Goal: Information Seeking & Learning: Learn about a topic

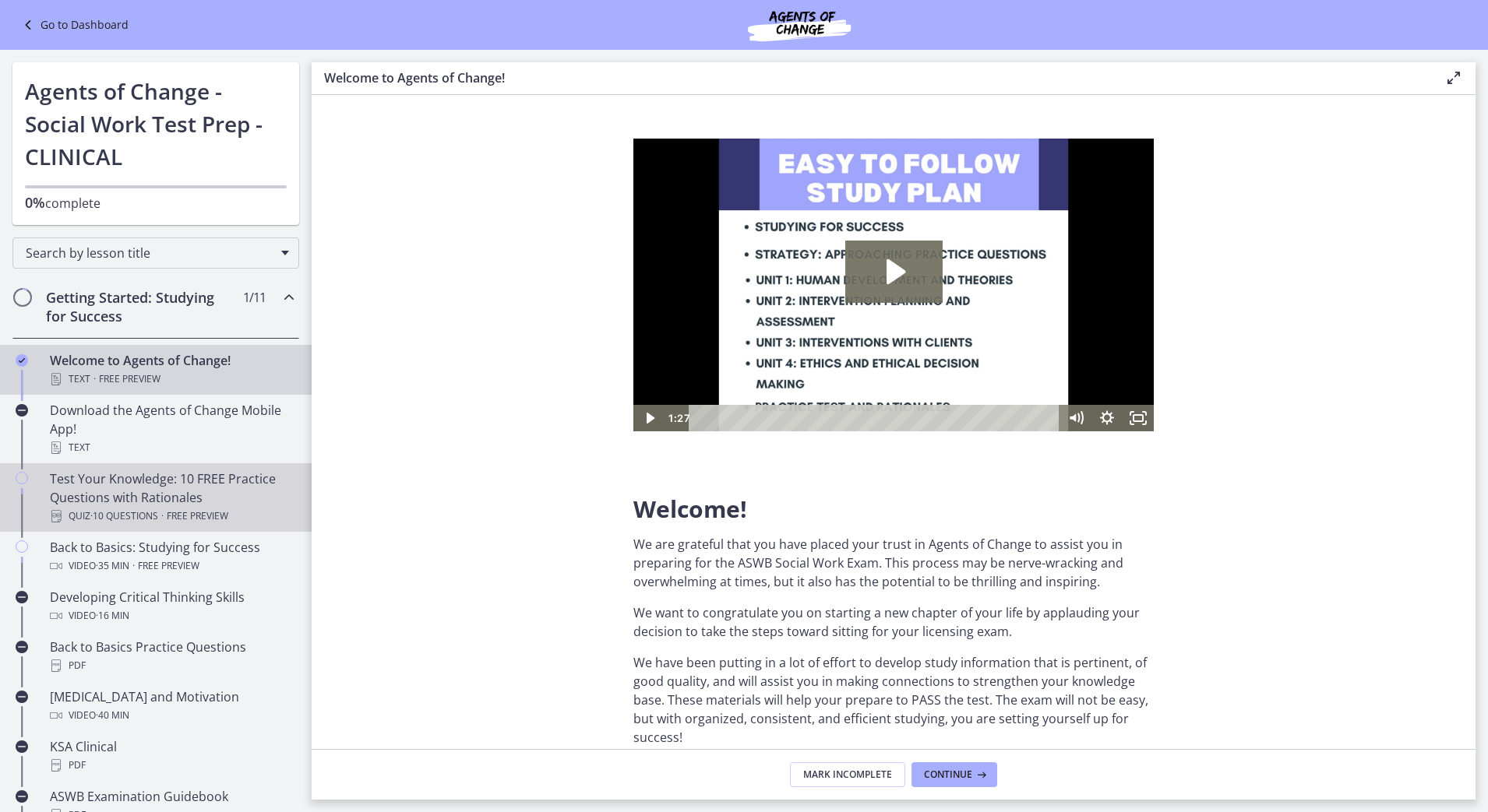
click at [218, 487] on div "Test Your Knowledge: 10 FREE Practice Questions with Rationales Quiz · 10 Quest…" at bounding box center [171, 497] width 243 height 56
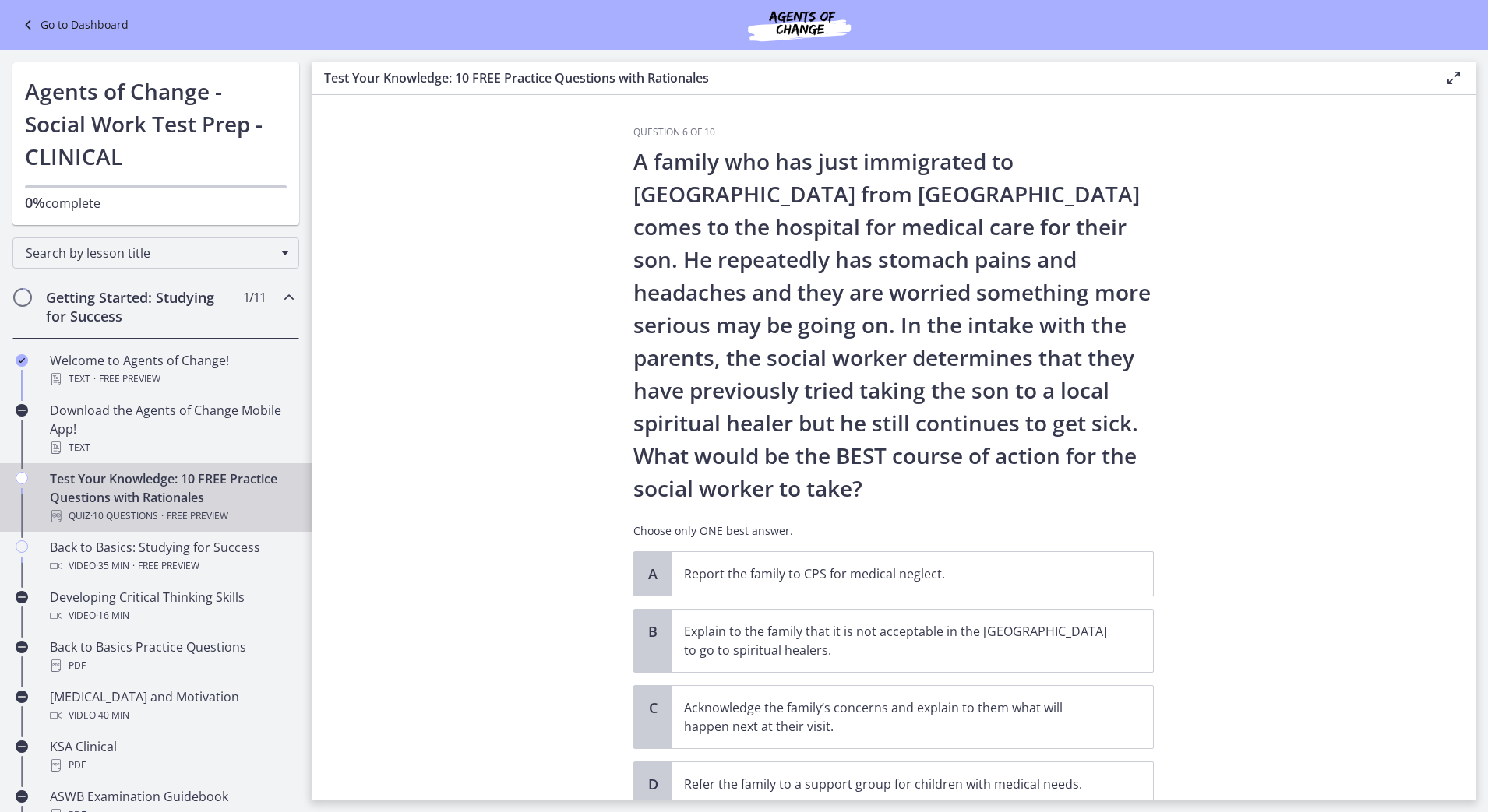
scroll to position [119, 0]
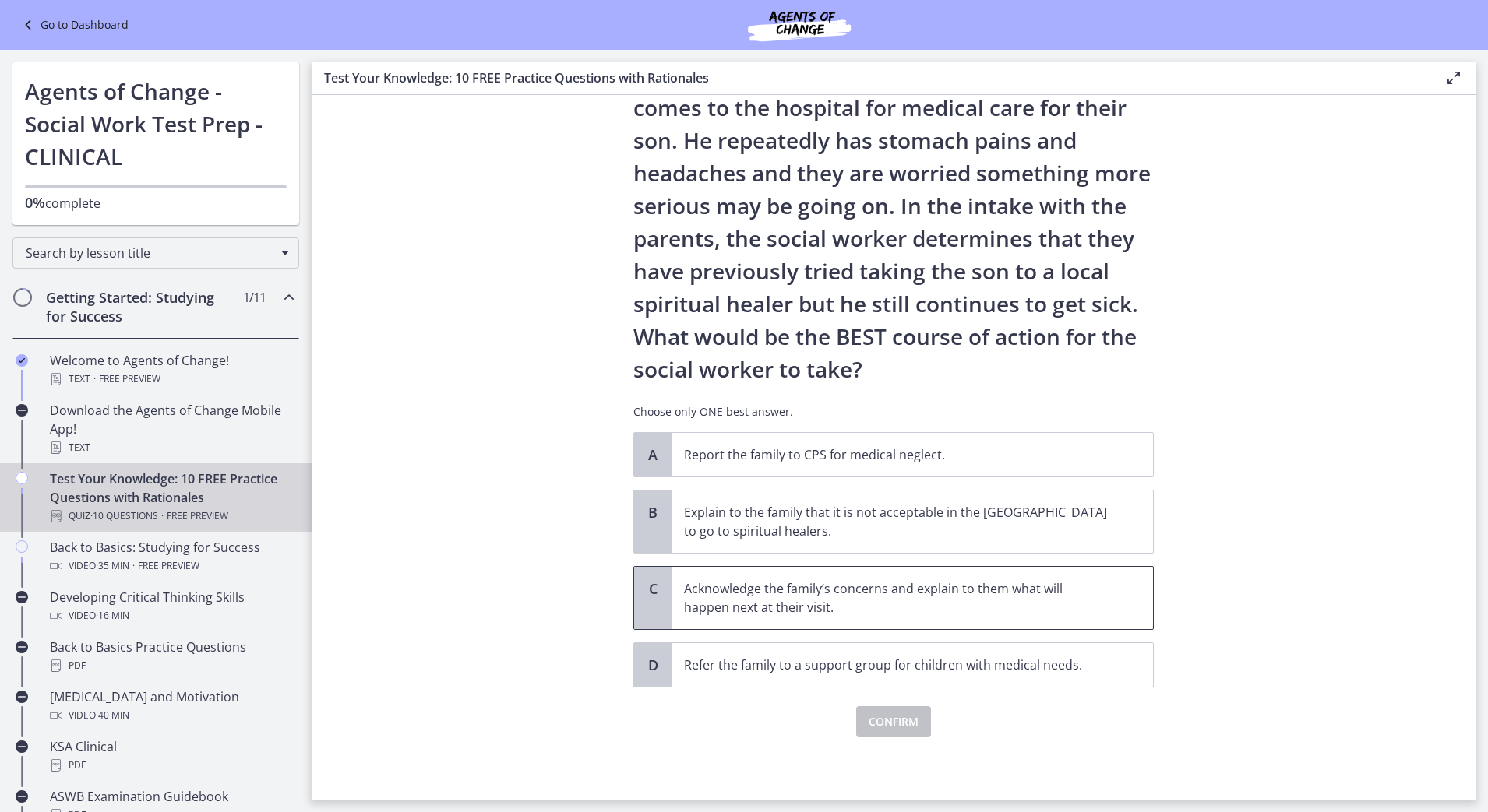
click at [1047, 615] on p "Acknowledge the family’s concerns and explain to them what will happen next at …" at bounding box center [896, 598] width 425 height 38
click at [906, 724] on span "Confirm" at bounding box center [894, 722] width 50 height 19
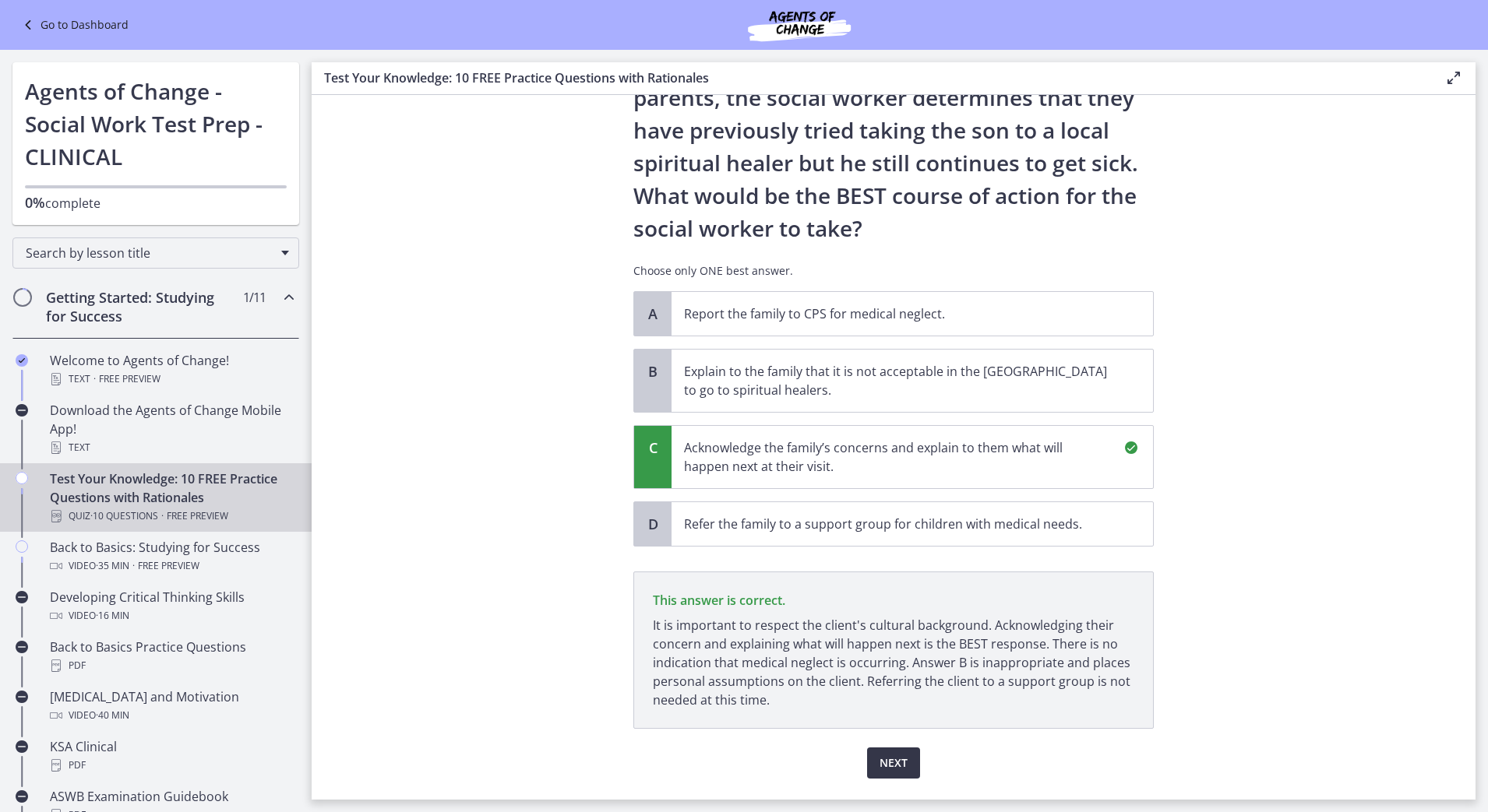
scroll to position [301, 0]
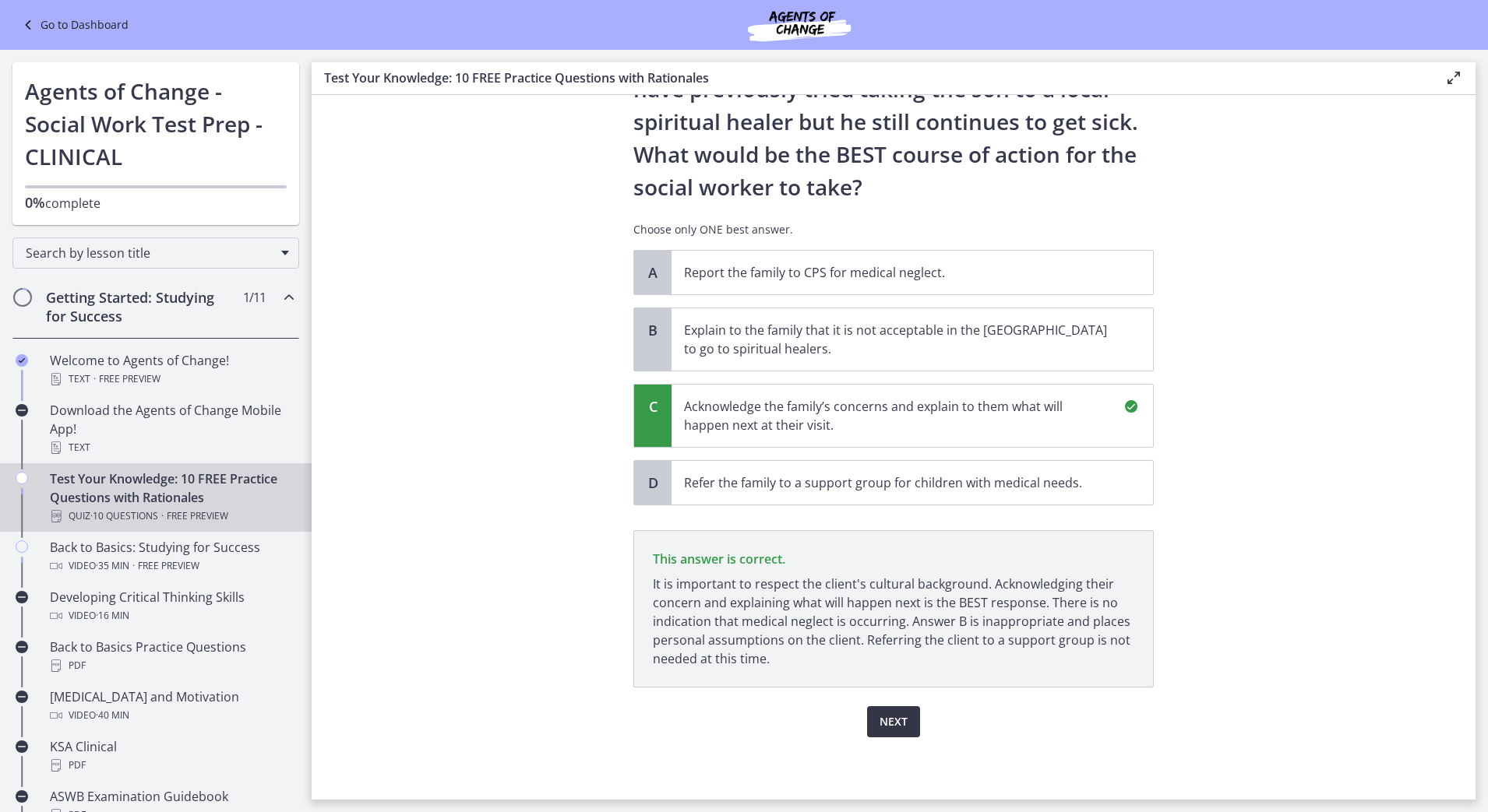
click at [894, 714] on span "Next" at bounding box center [893, 722] width 28 height 19
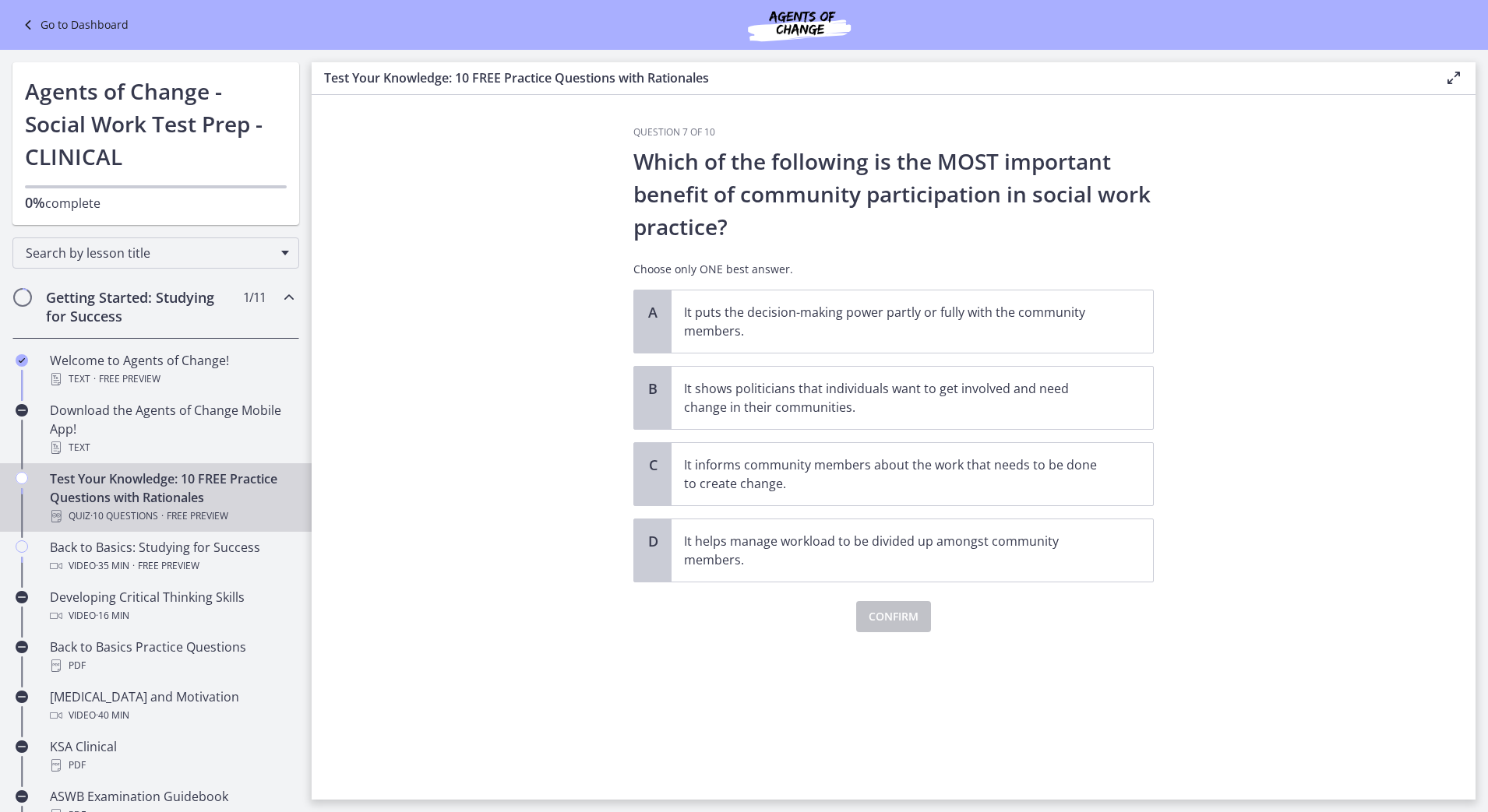
scroll to position [0, 0]
click at [981, 306] on p "It puts the decision-making power partly or fully with the community members." at bounding box center [896, 322] width 425 height 38
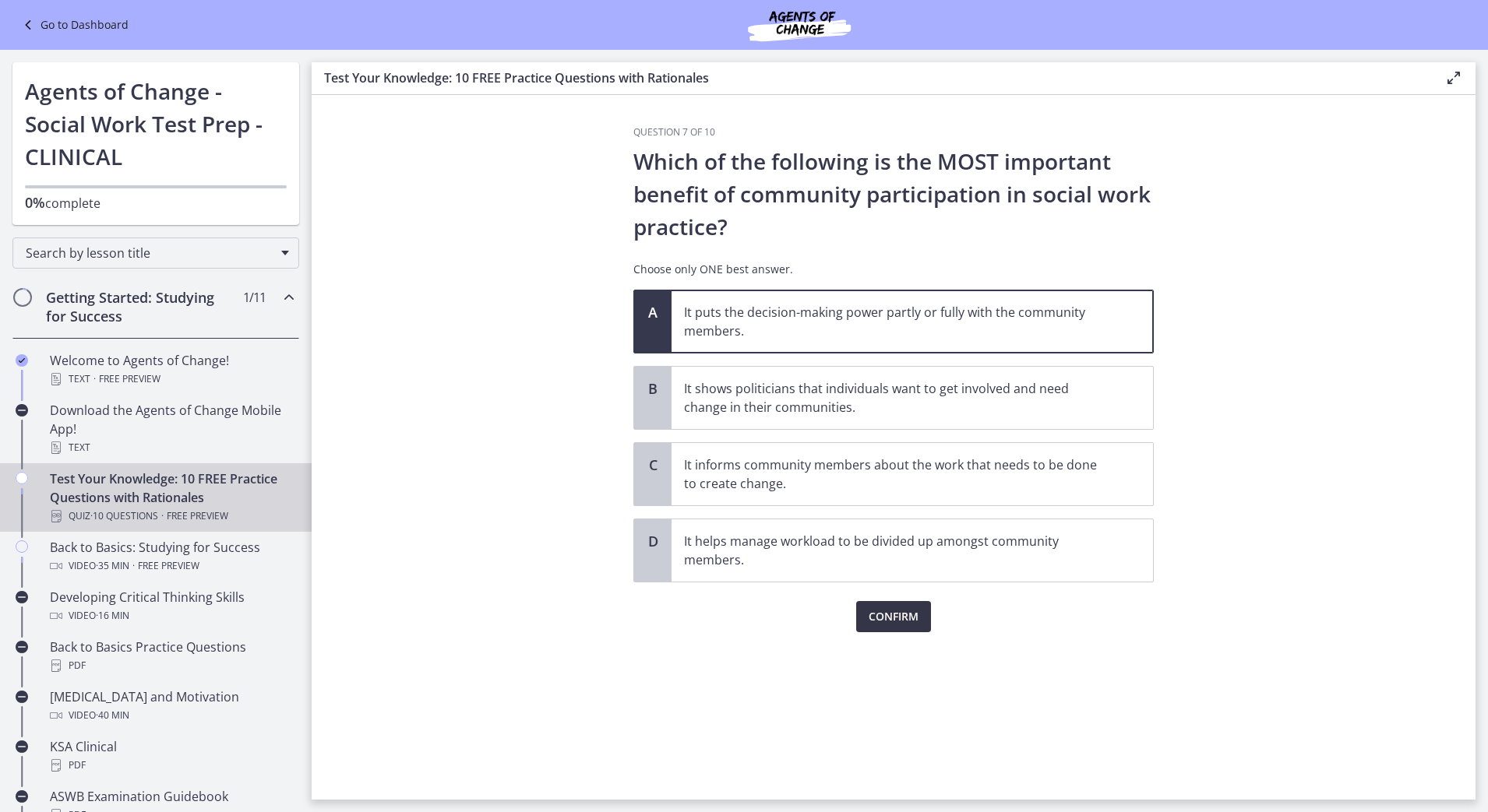
click at [911, 620] on span "Confirm" at bounding box center [894, 617] width 50 height 19
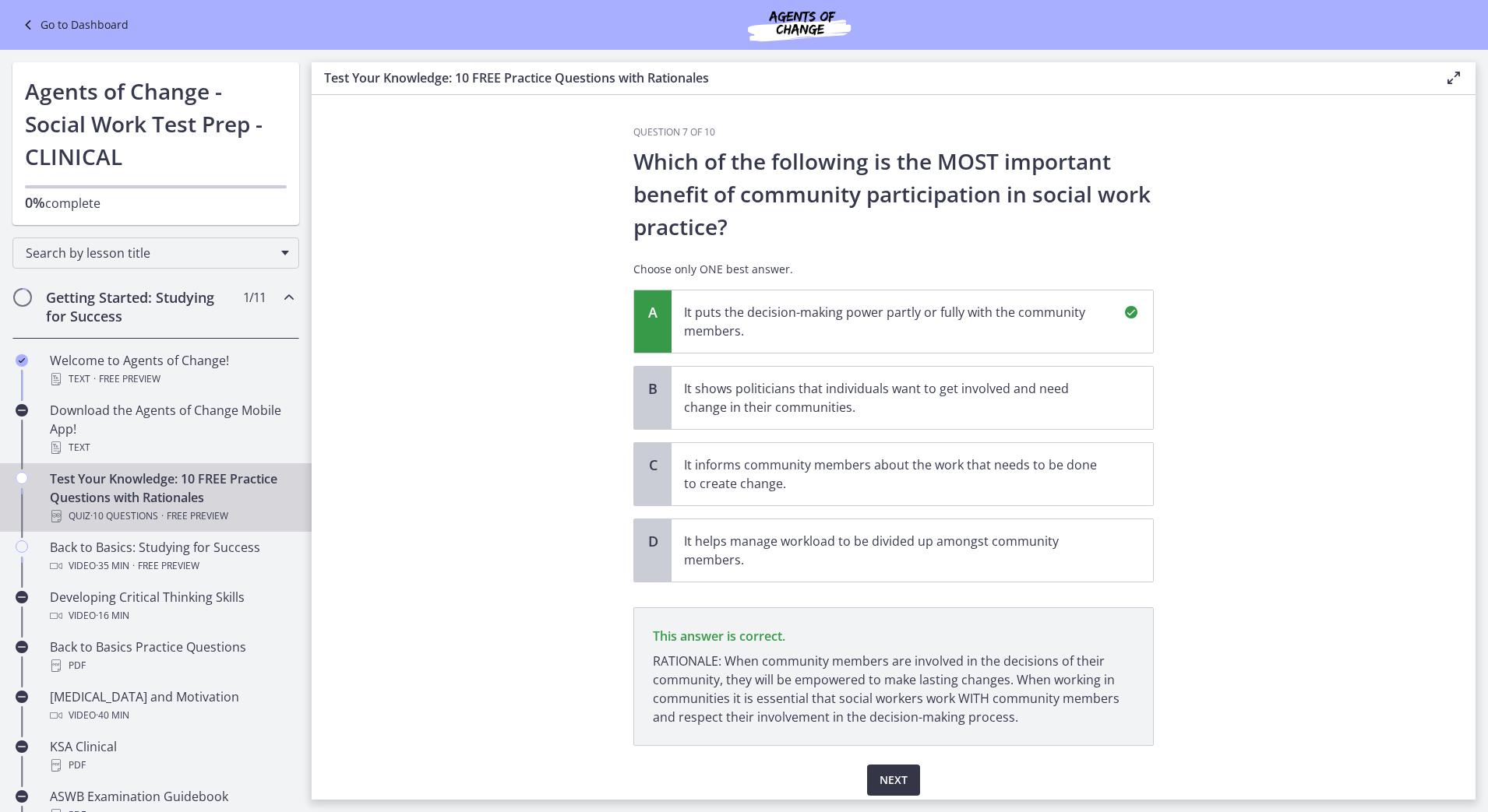
scroll to position [58, 0]
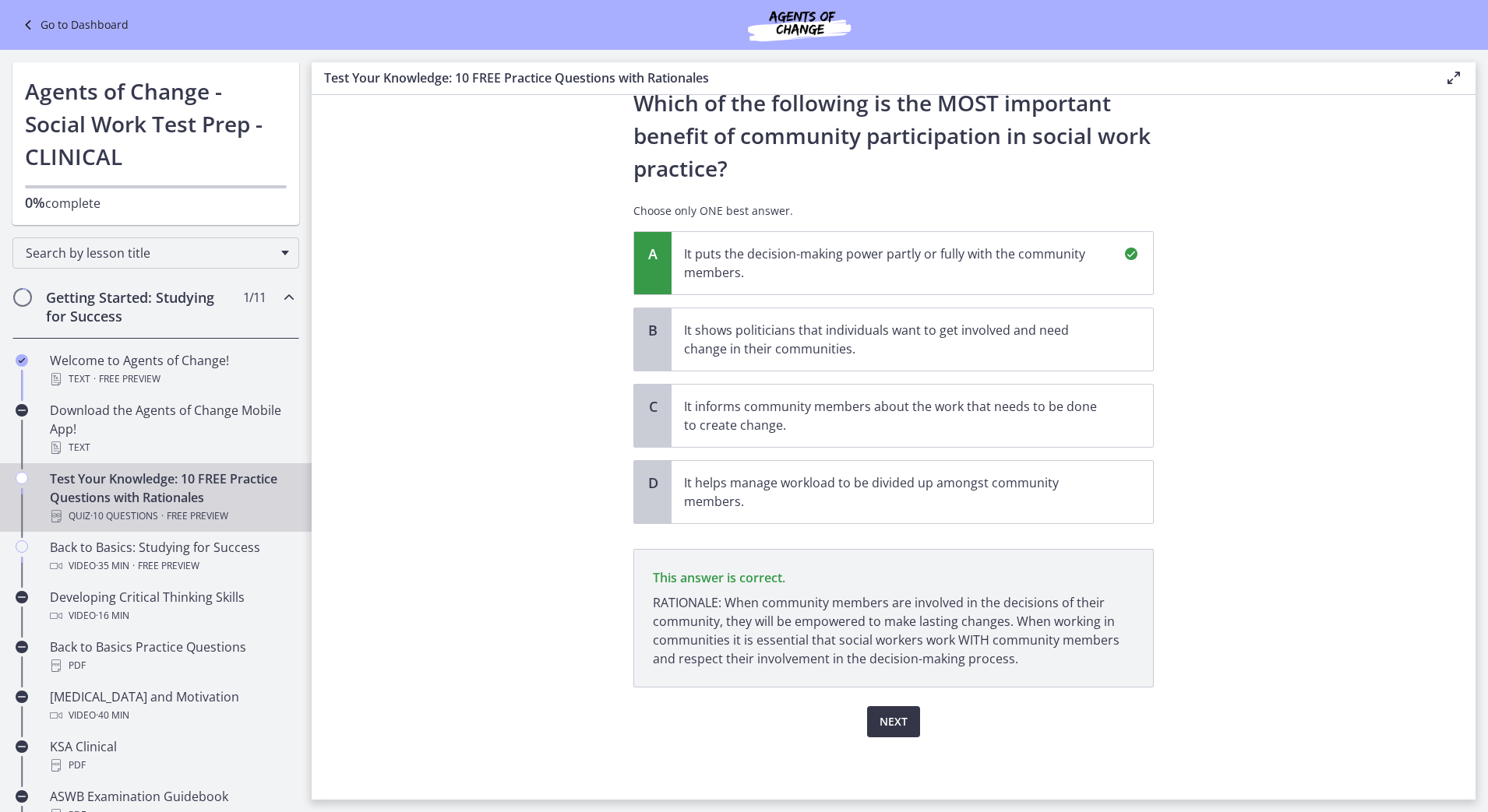
click at [897, 725] on span "Next" at bounding box center [893, 722] width 28 height 19
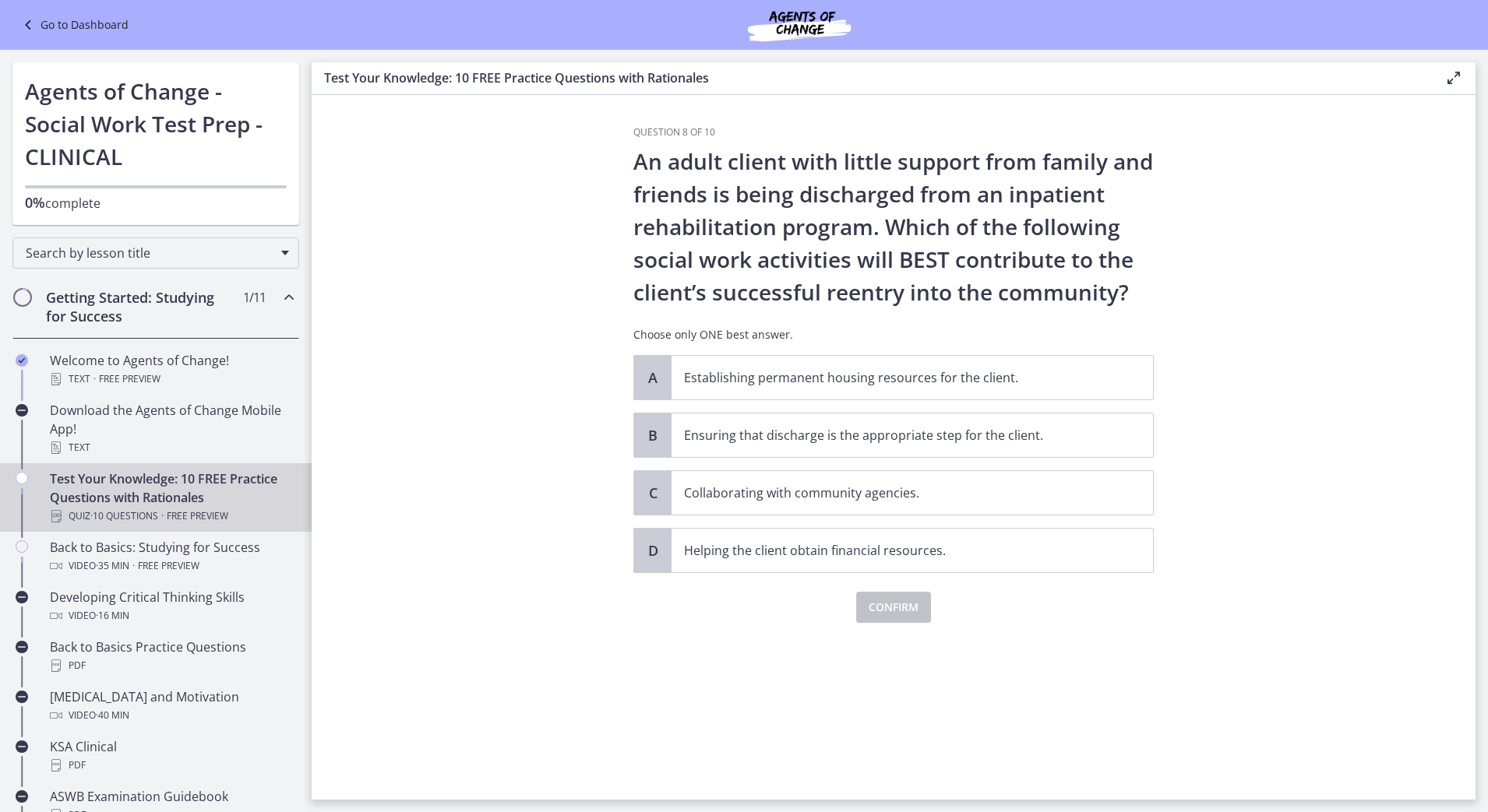
scroll to position [0, 0]
click at [951, 497] on p "Collaborating with community agencies." at bounding box center [896, 493] width 425 height 19
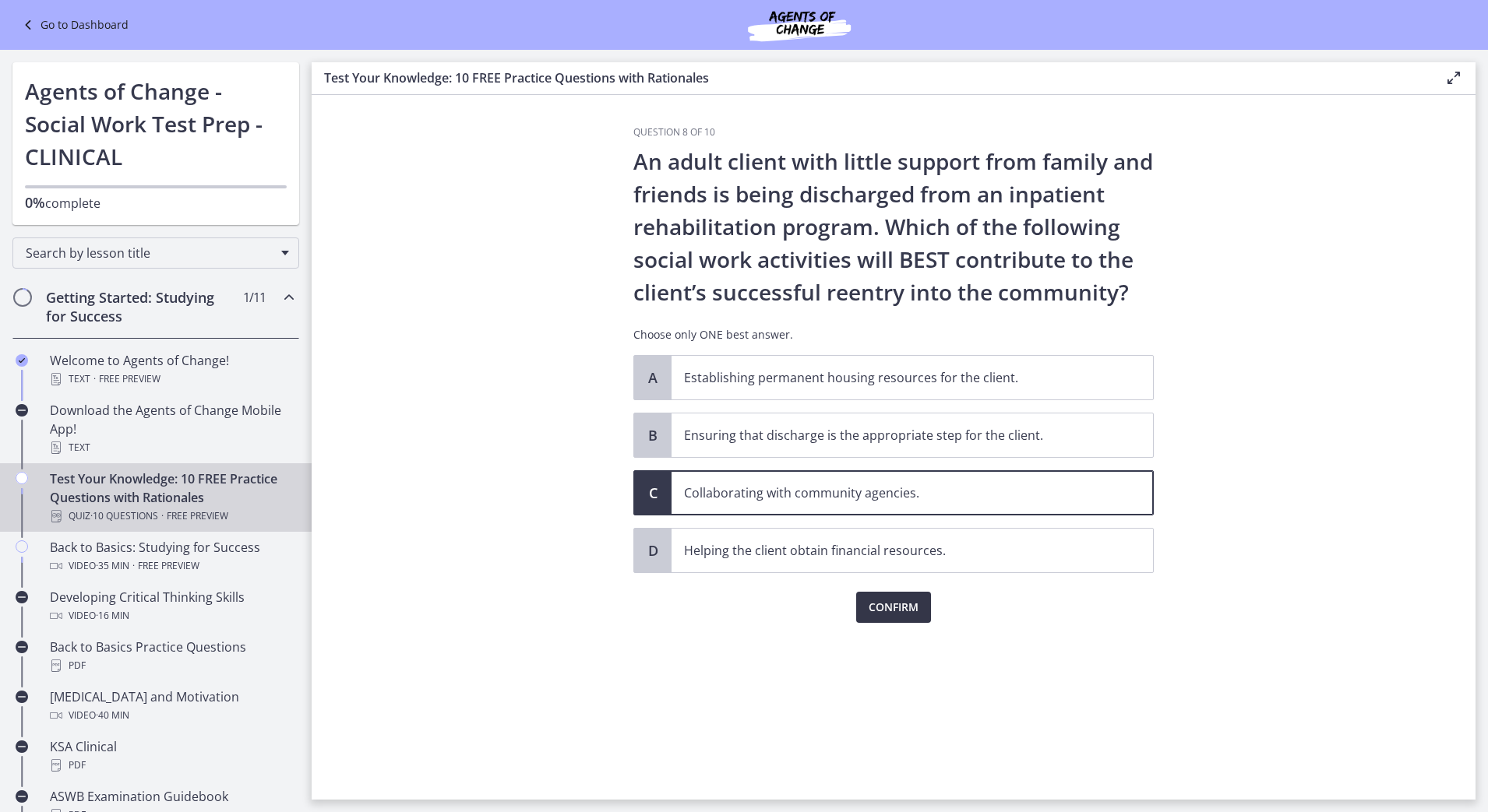
click at [908, 594] on button "Confirm" at bounding box center [893, 607] width 75 height 31
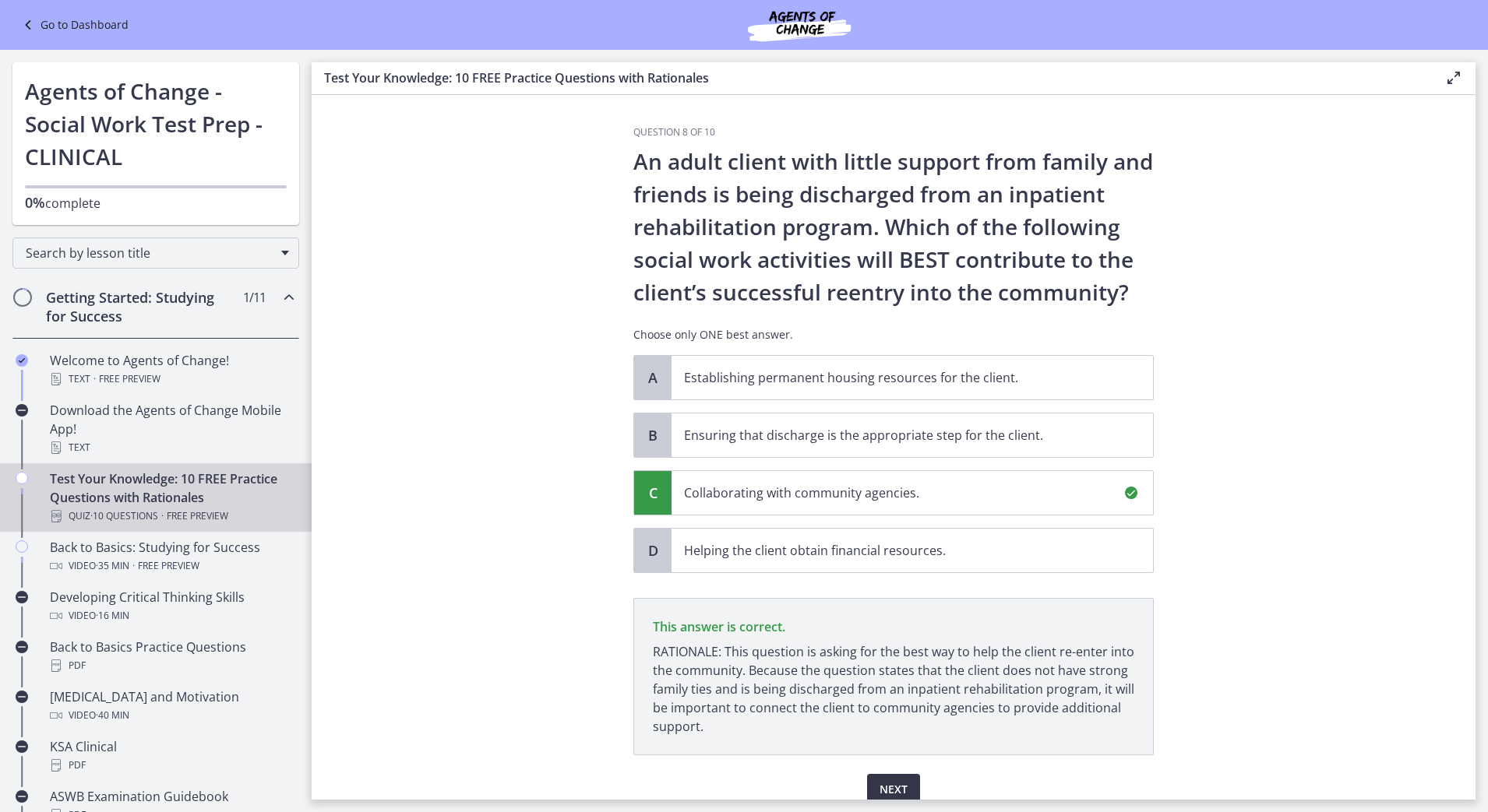
scroll to position [68, 0]
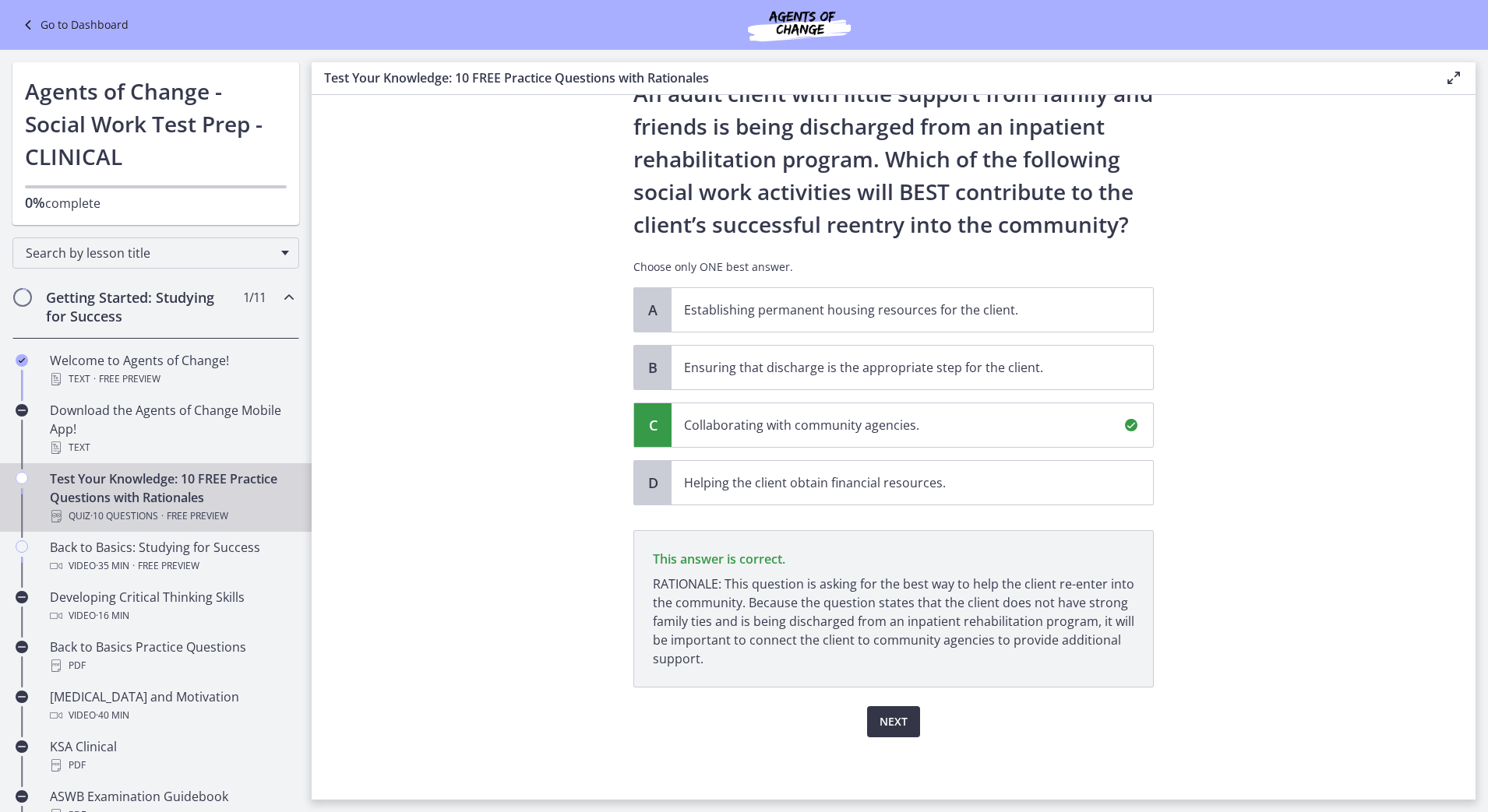
click at [885, 718] on span "Next" at bounding box center [893, 722] width 28 height 19
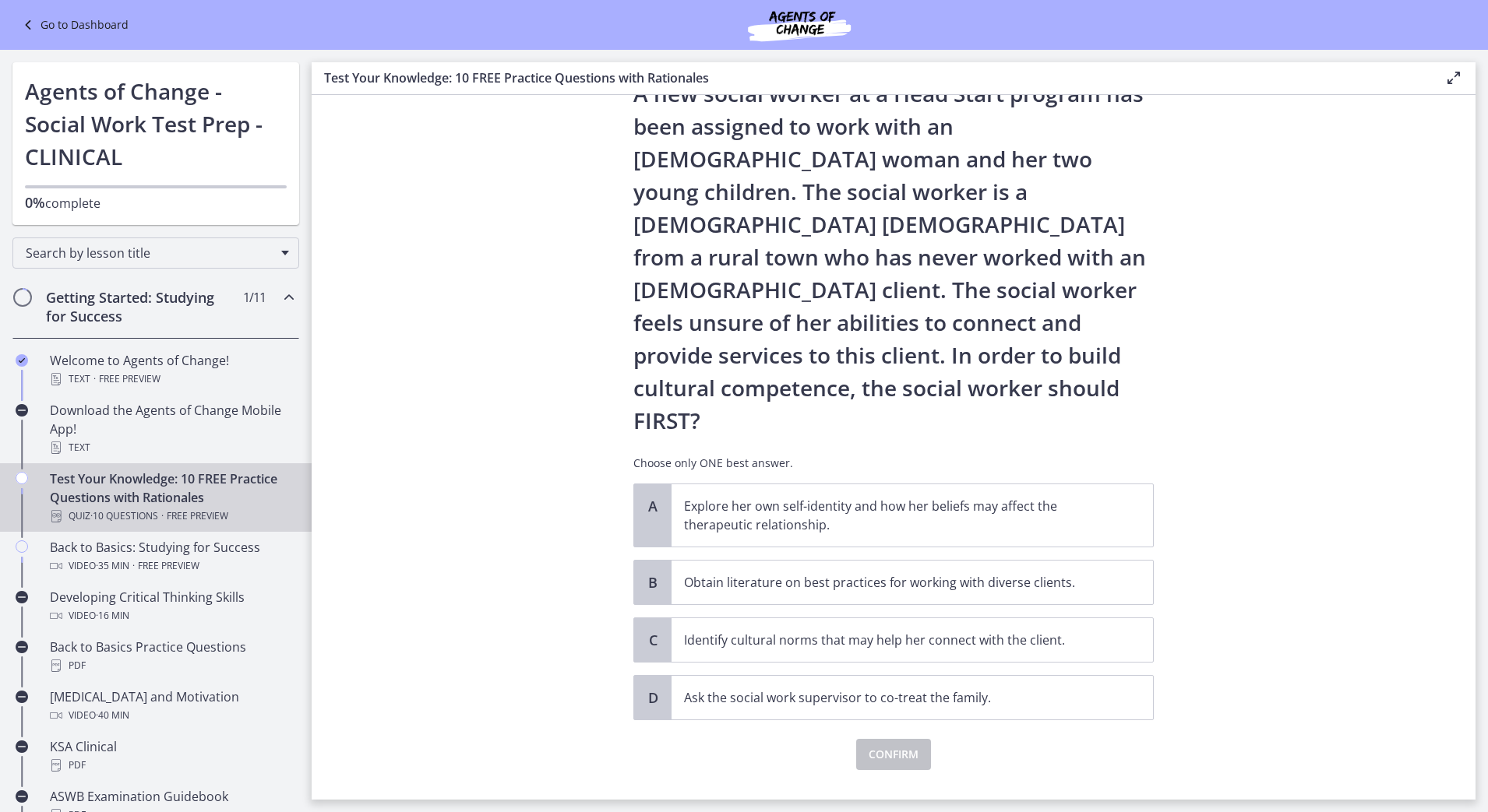
scroll to position [0, 0]
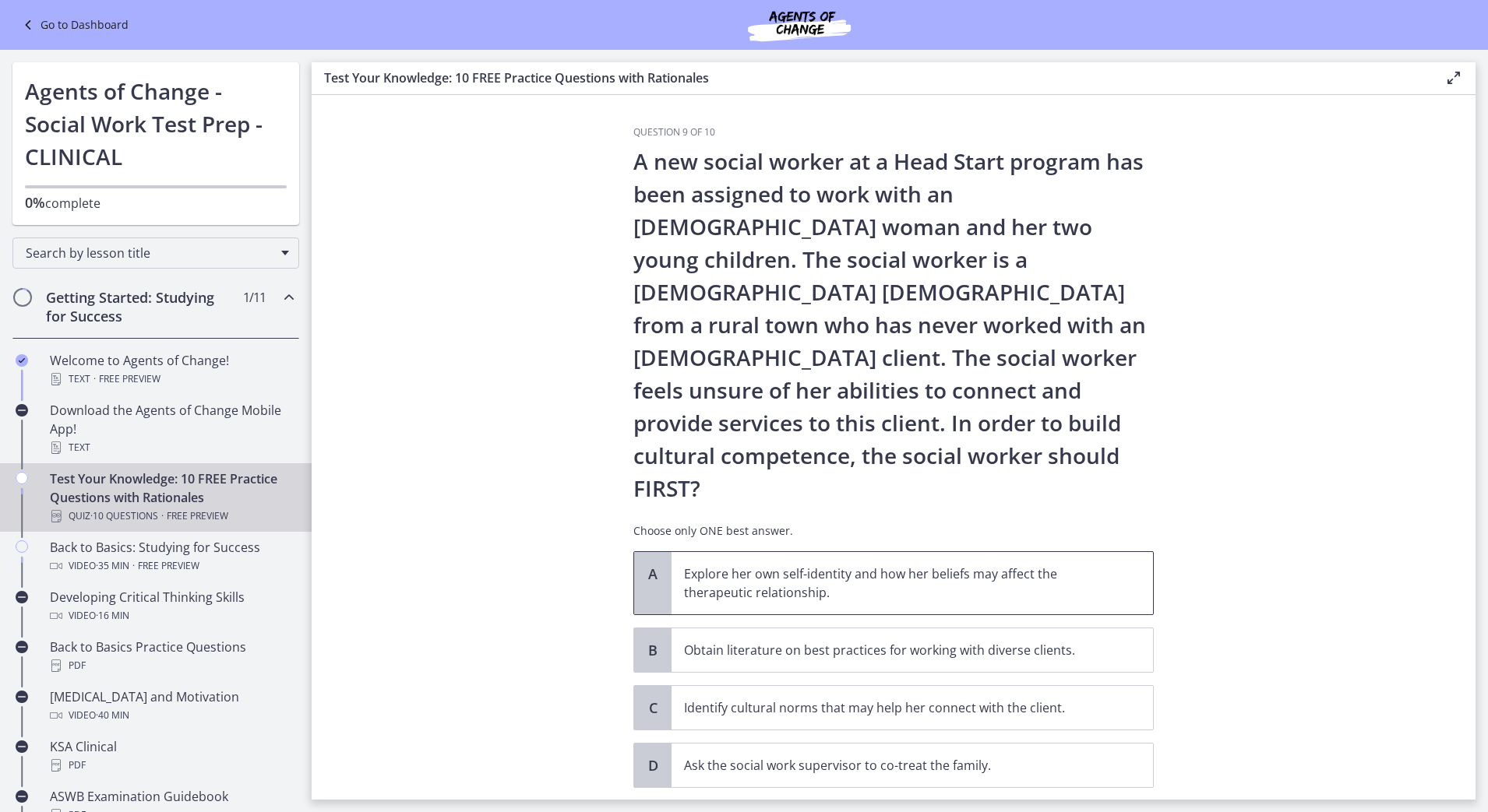
click at [812, 565] on p "Explore her own self-identity and how her beliefs may affect the therapeutic re…" at bounding box center [896, 584] width 425 height 38
click at [876, 811] on span "Confirm" at bounding box center [894, 822] width 50 height 19
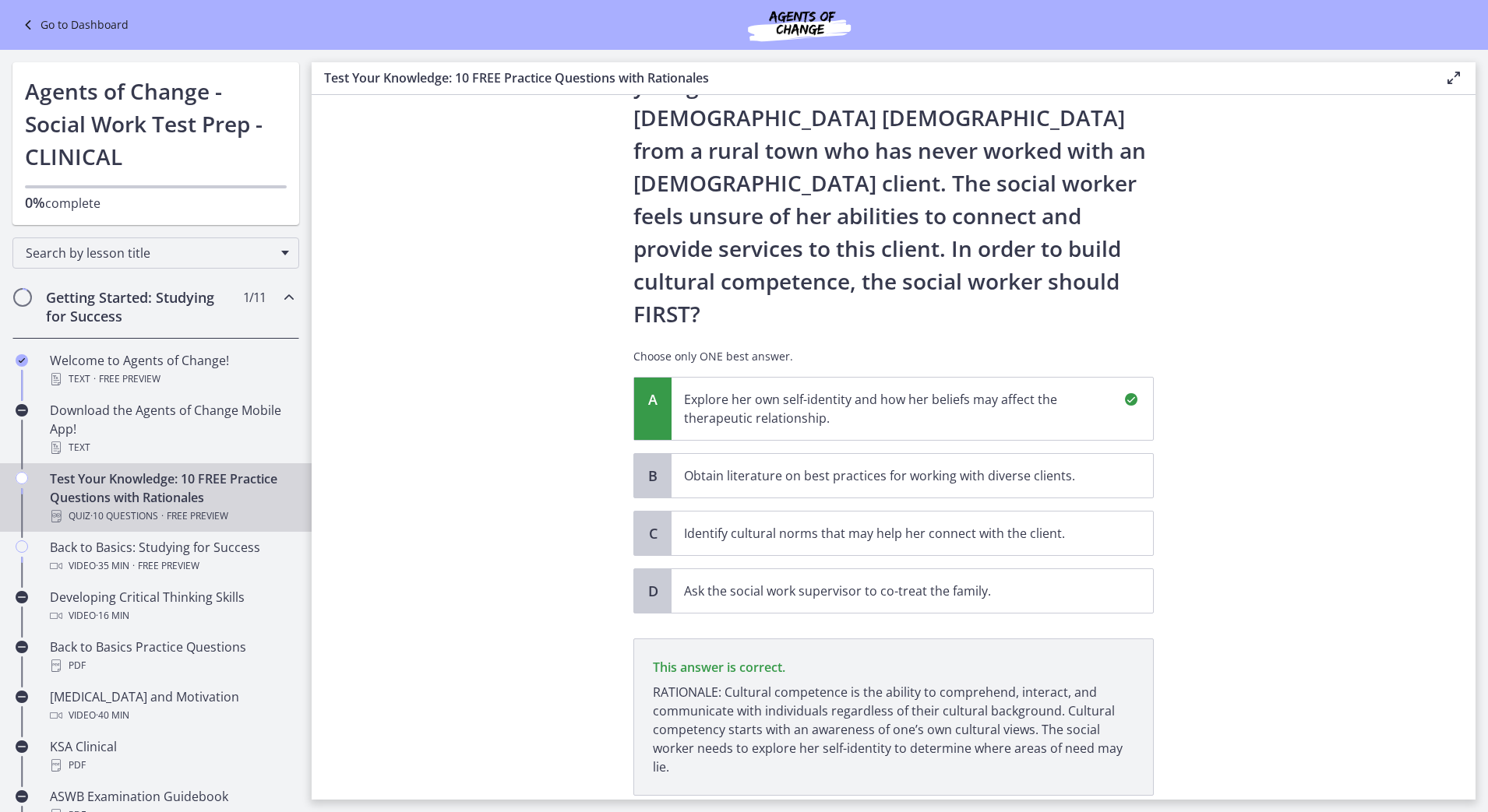
scroll to position [217, 0]
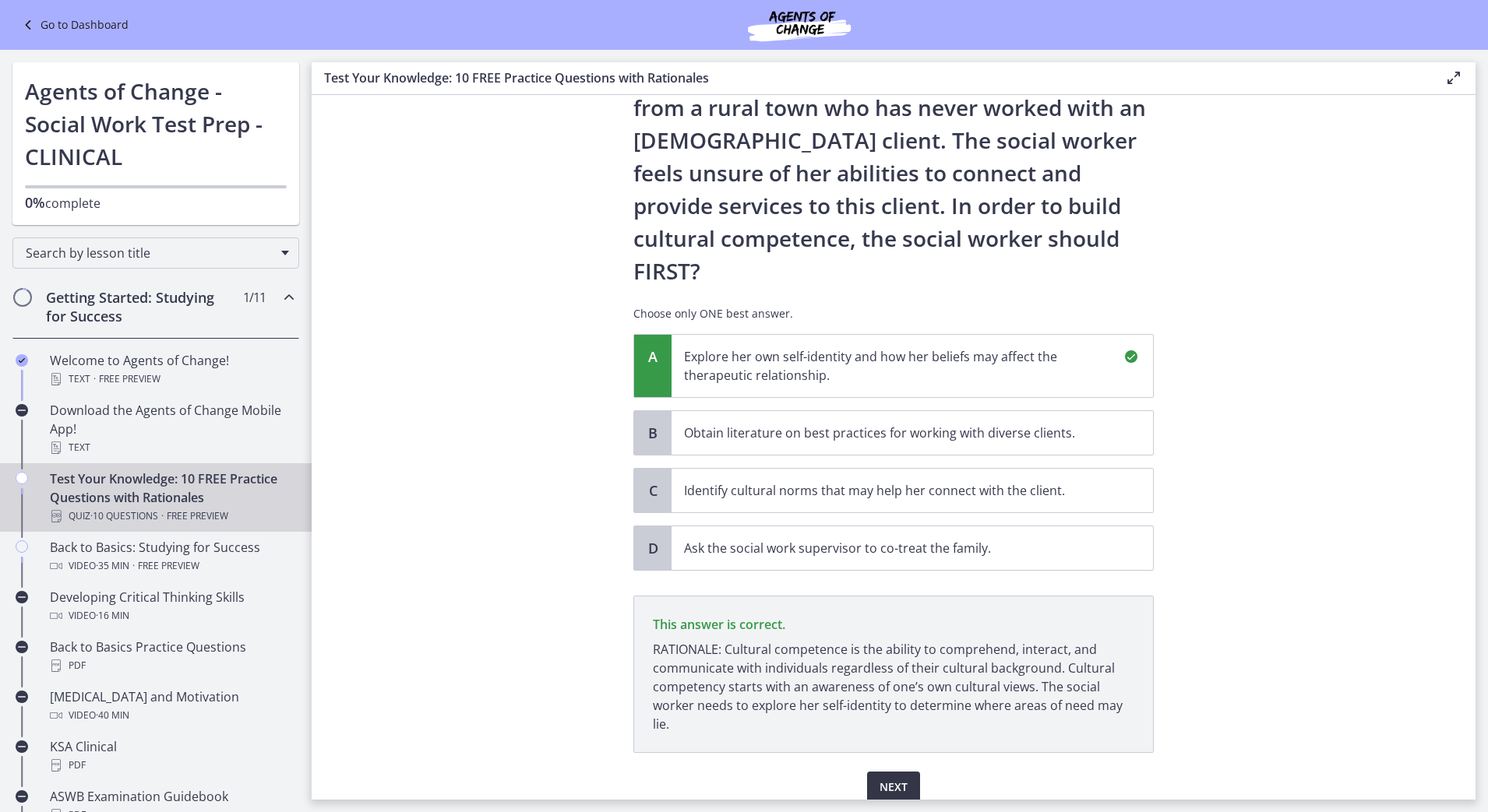
click at [902, 772] on button "Next" at bounding box center [894, 787] width 53 height 31
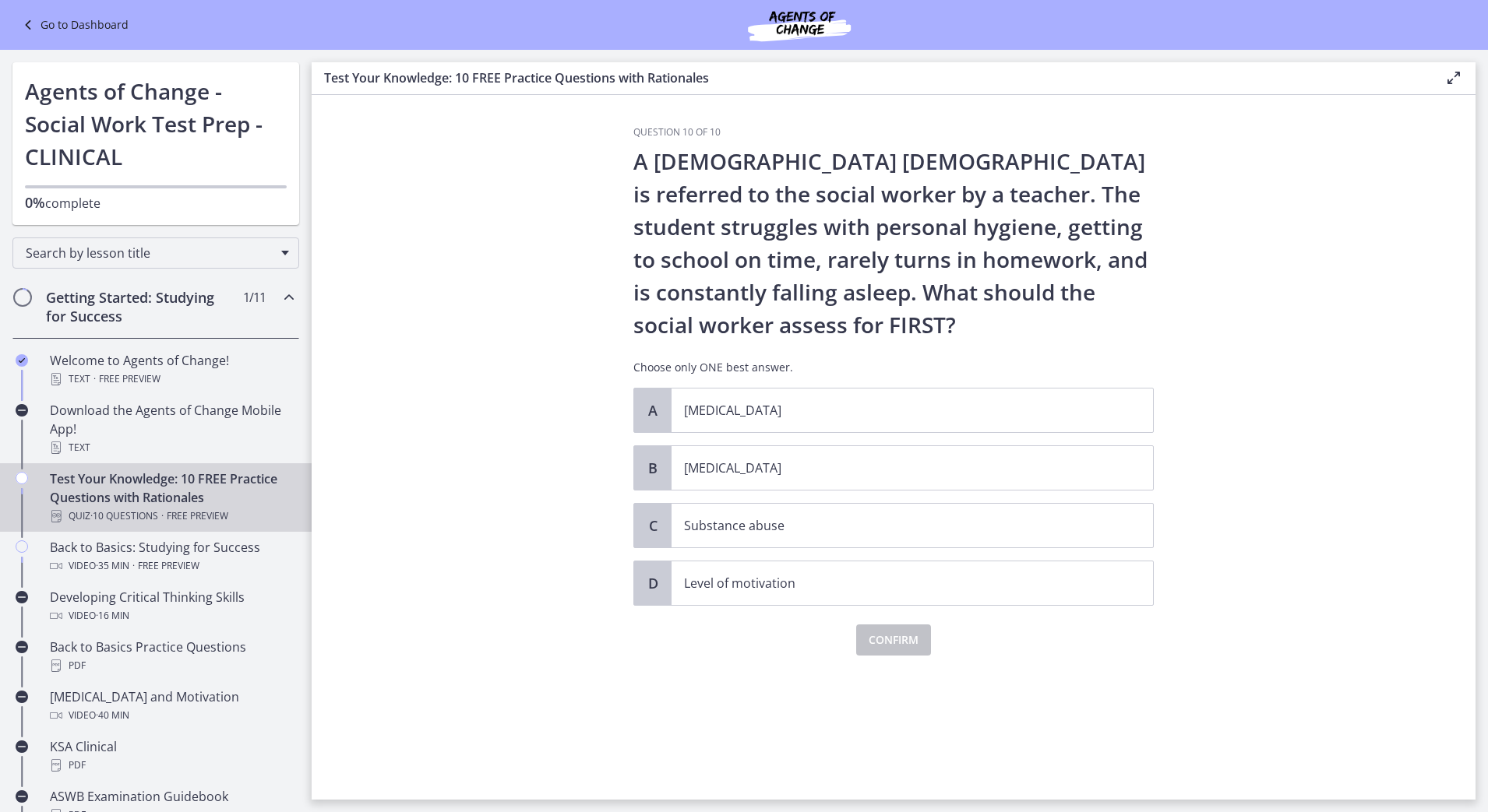
scroll to position [0, 0]
click at [820, 474] on p "[MEDICAL_DATA]" at bounding box center [896, 468] width 425 height 19
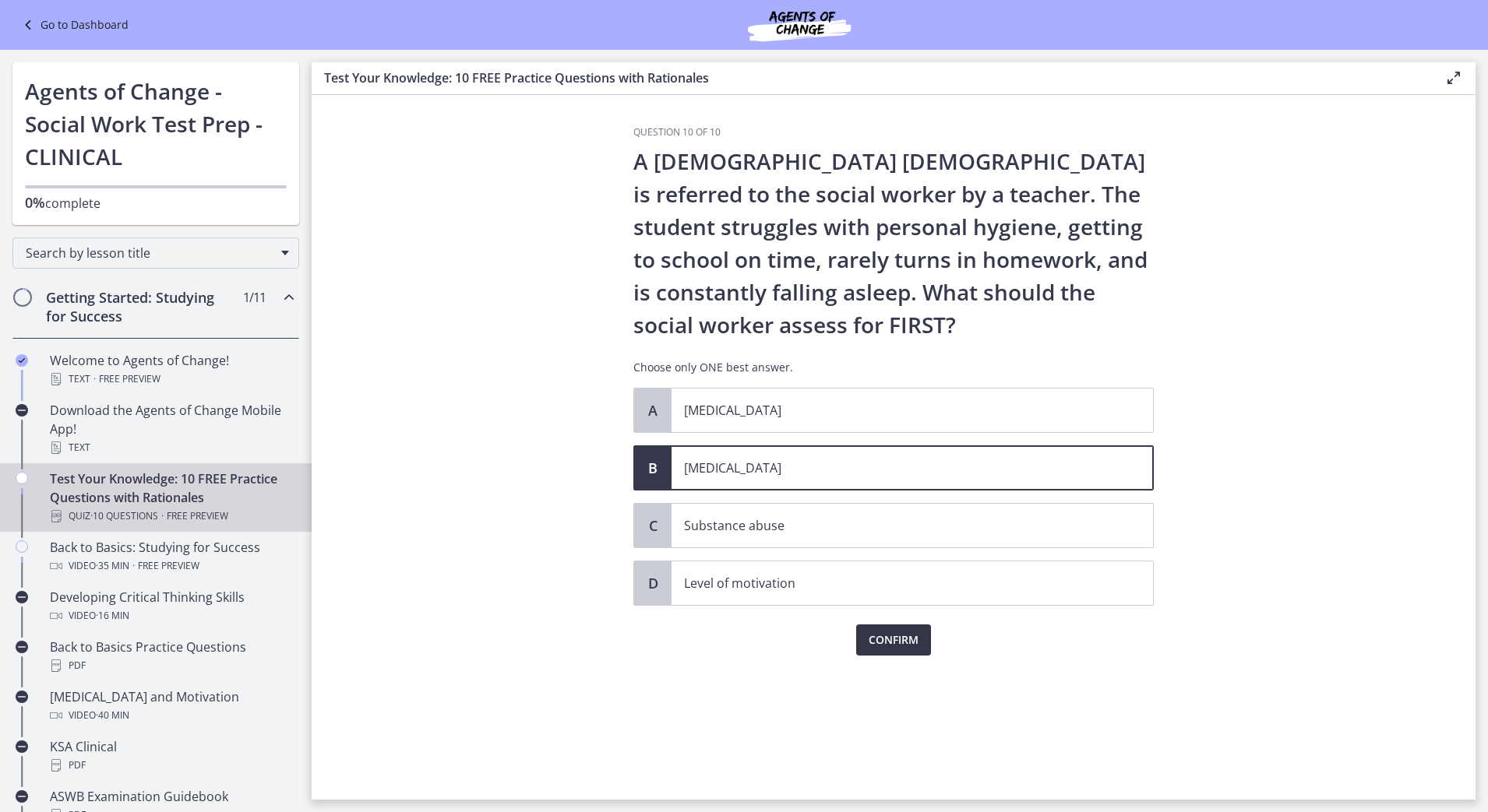
click at [884, 641] on span "Confirm" at bounding box center [894, 640] width 50 height 19
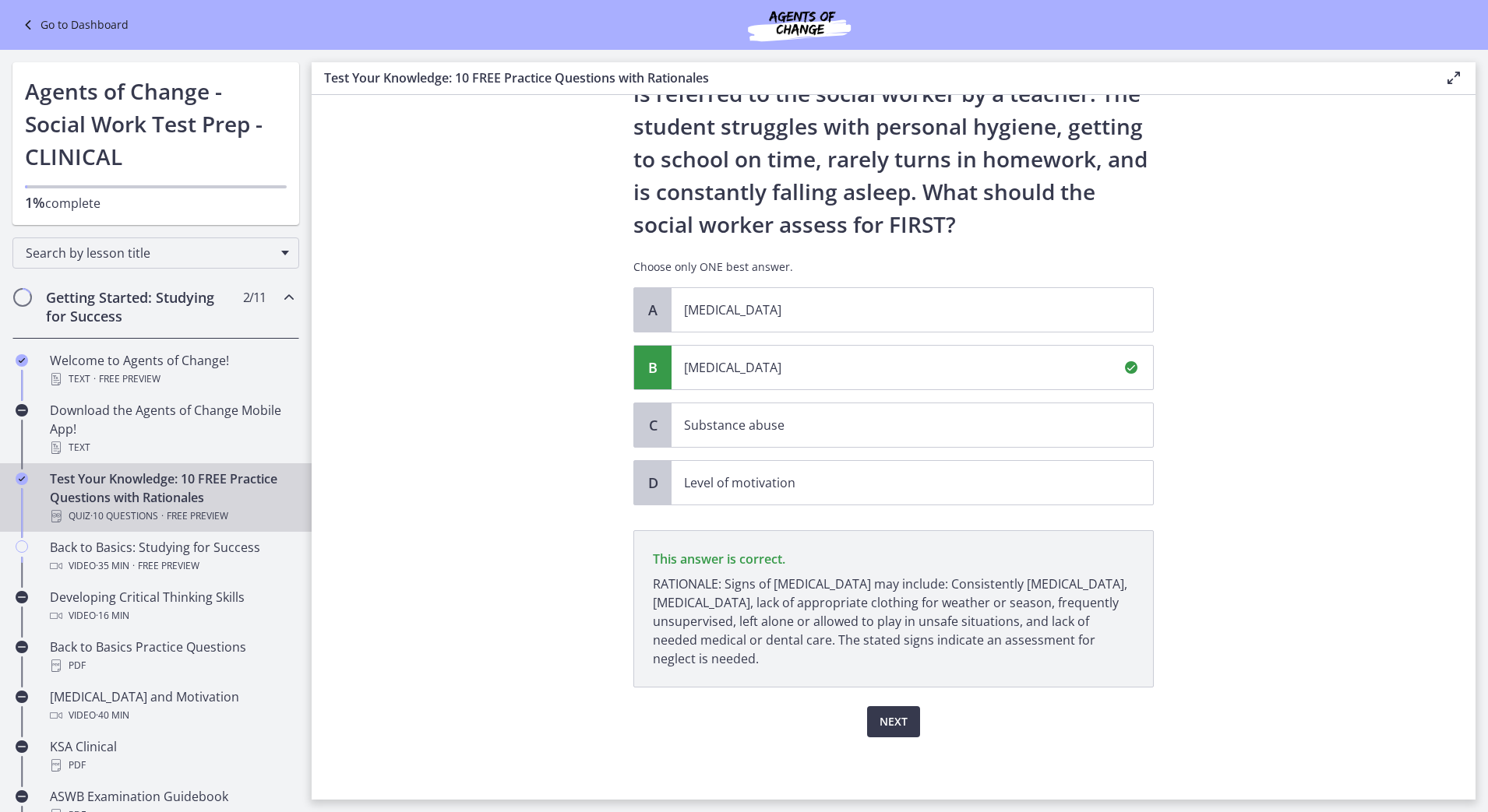
scroll to position [100, 0]
click at [896, 734] on button "Next" at bounding box center [894, 722] width 53 height 31
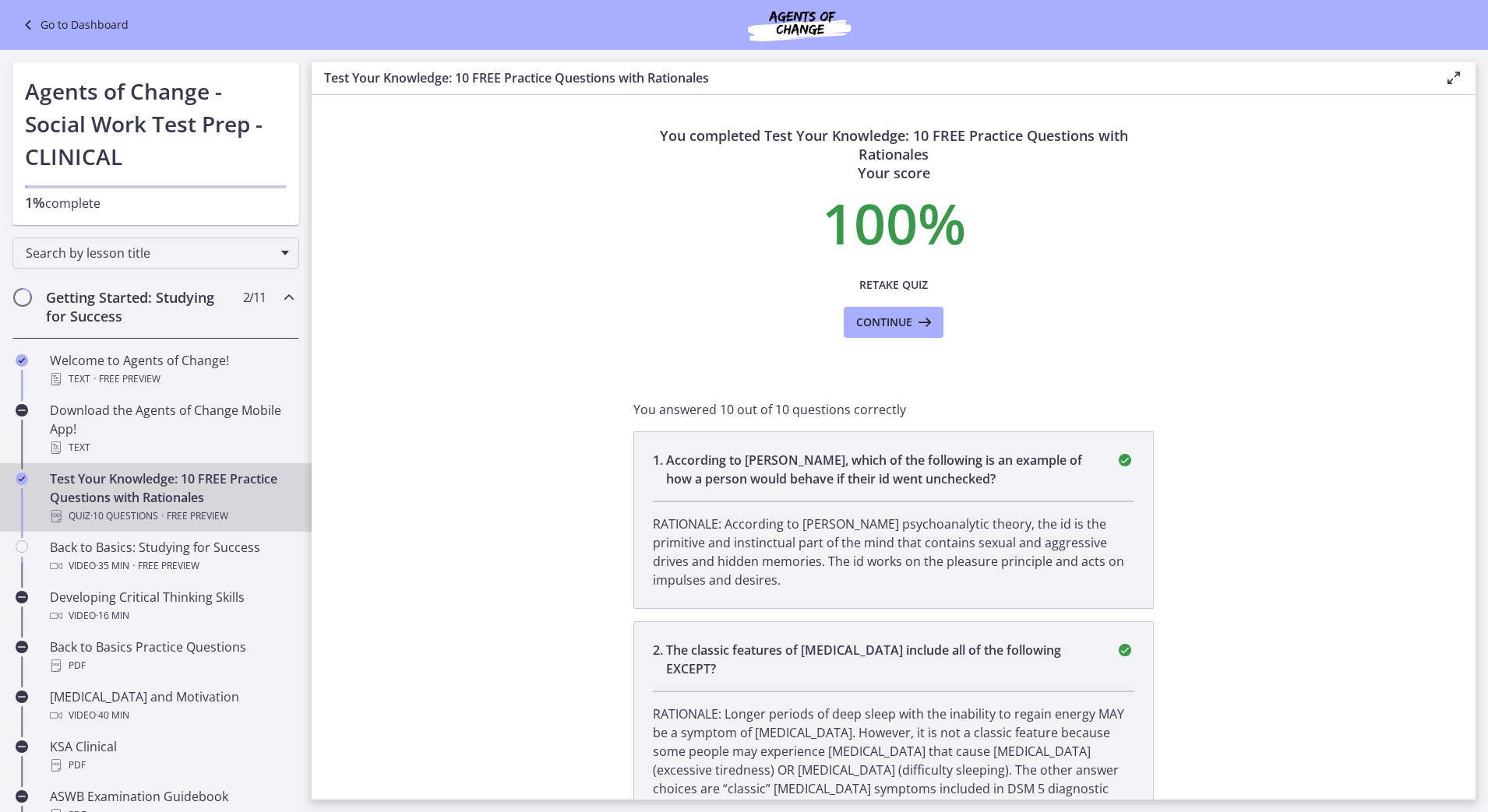
click at [1221, 415] on section "You completed Test Your Knowledge: 10 FREE Practice Questions with Rationales Y…" at bounding box center [893, 447] width 1163 height 705
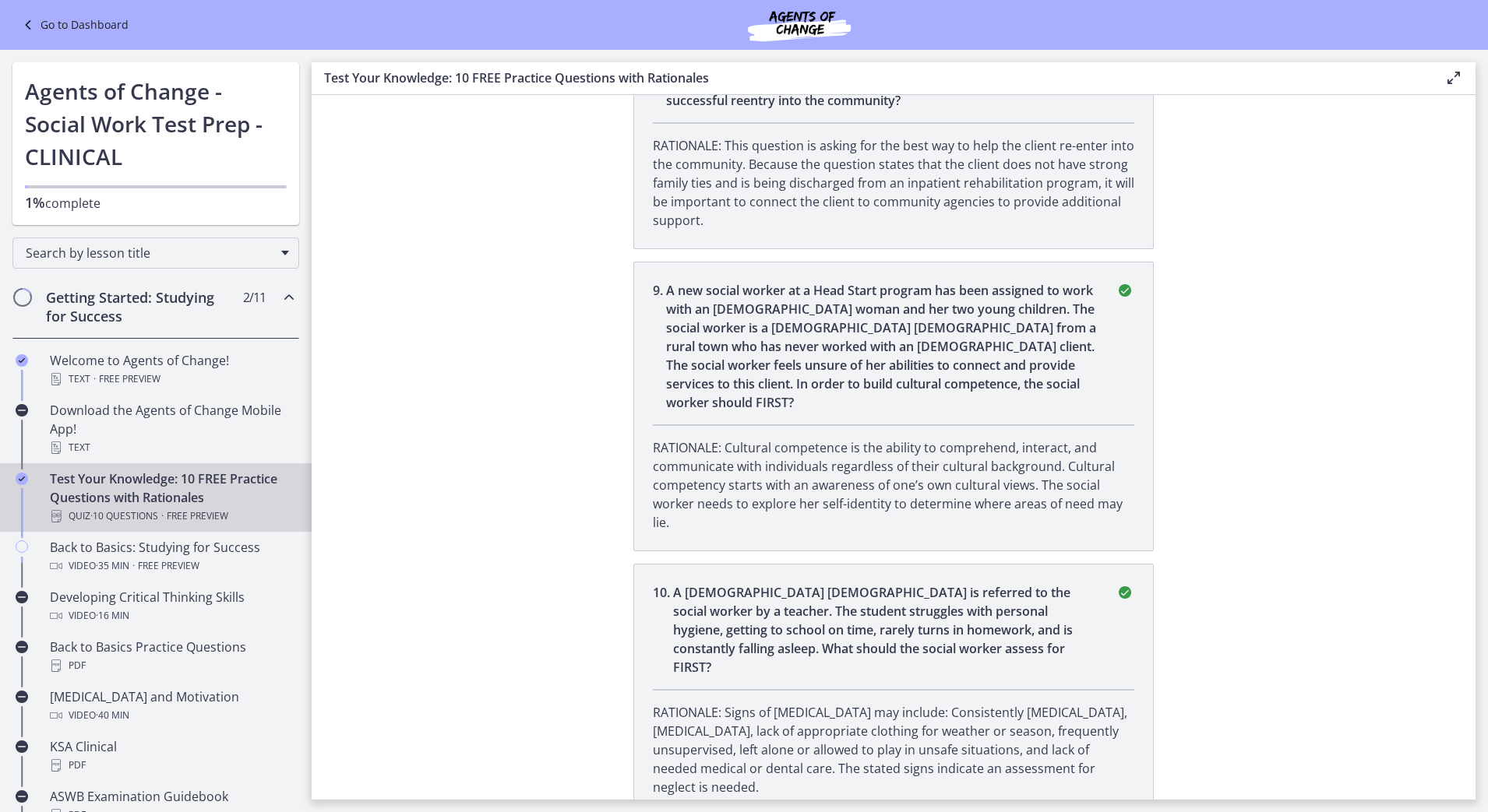
scroll to position [2068, 0]
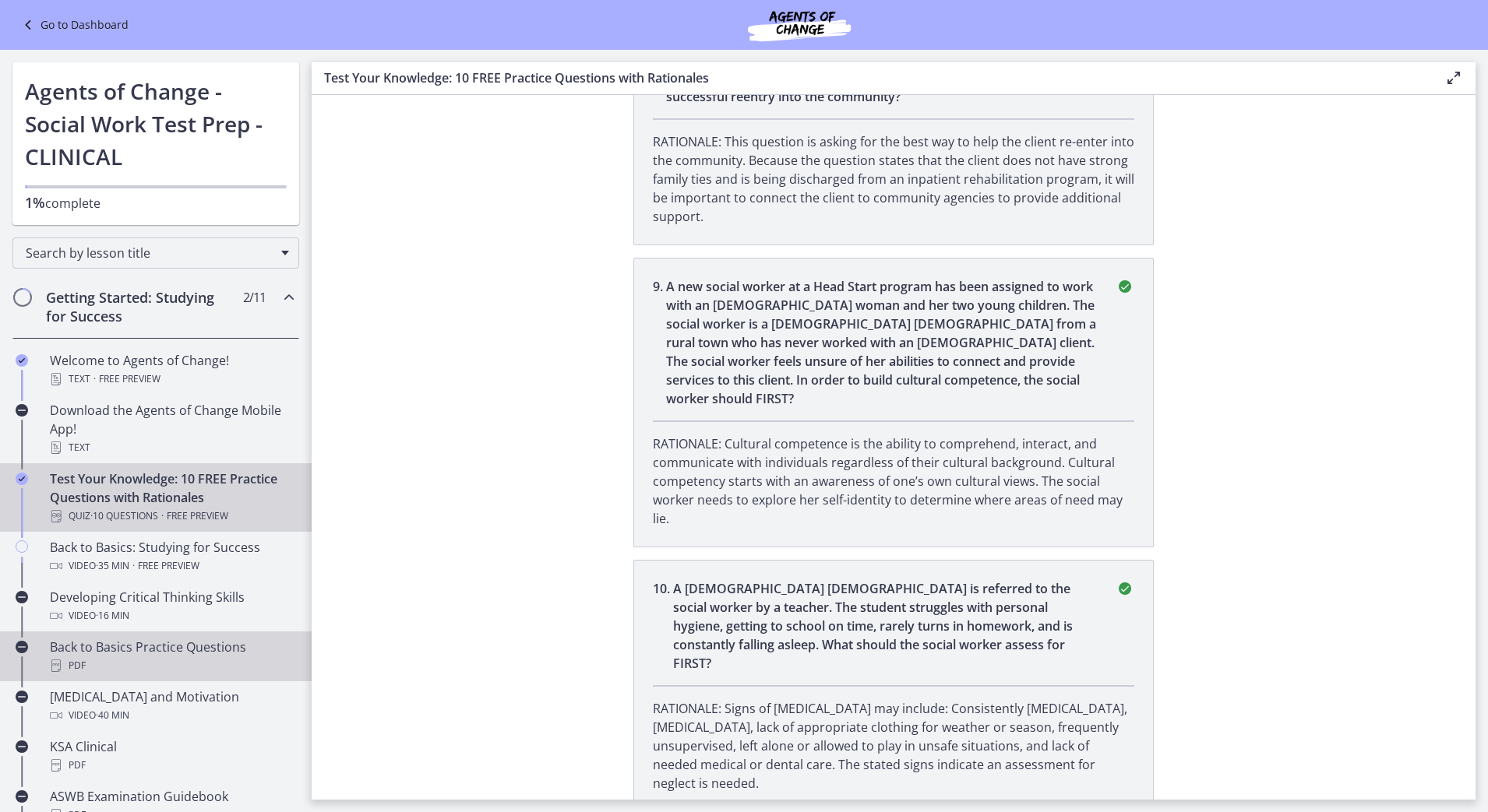
click at [168, 643] on div "Back to Basics Practice Questions PDF" at bounding box center [171, 657] width 243 height 38
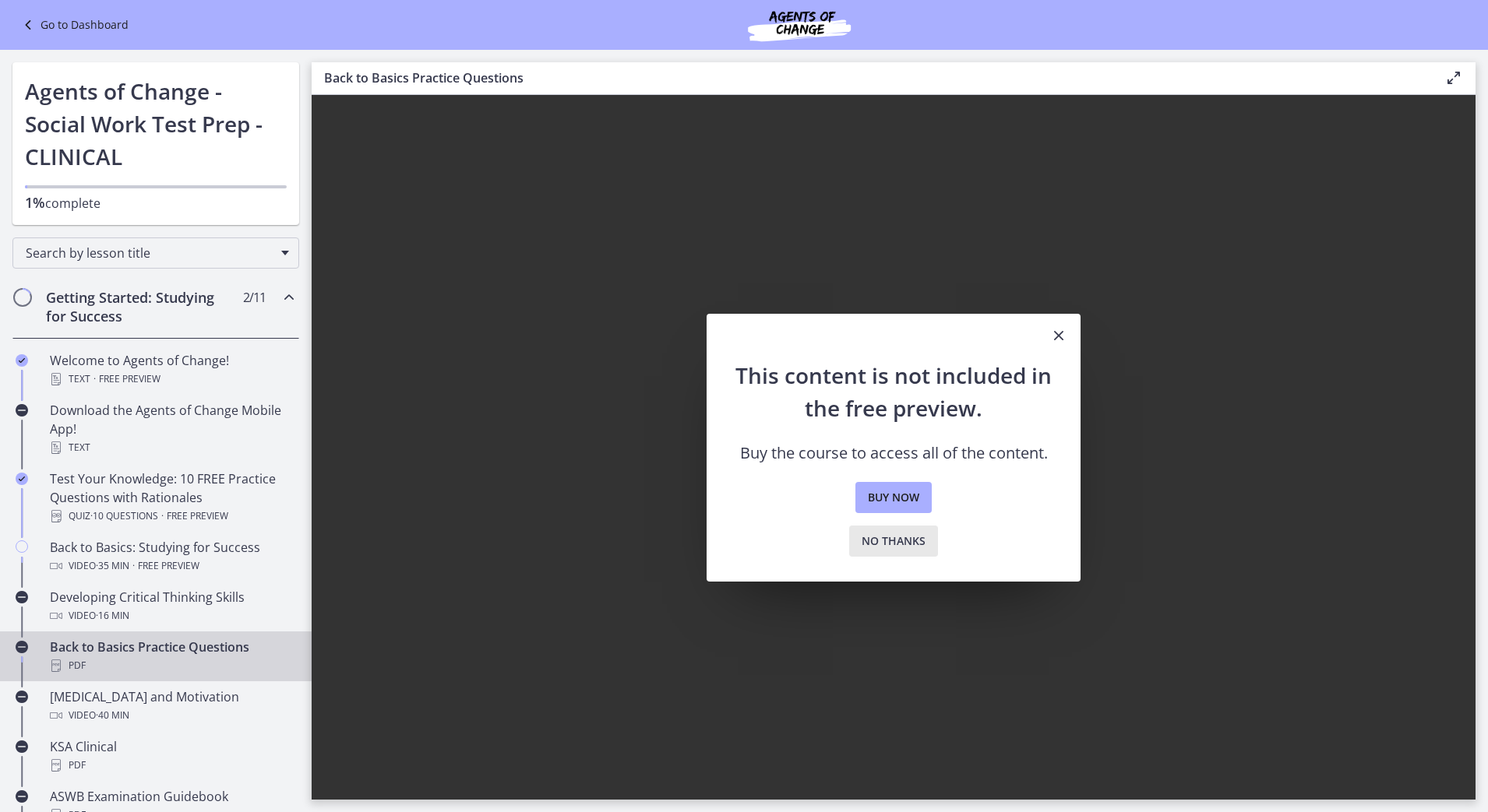
click at [906, 535] on span "No thanks" at bounding box center [893, 542] width 64 height 19
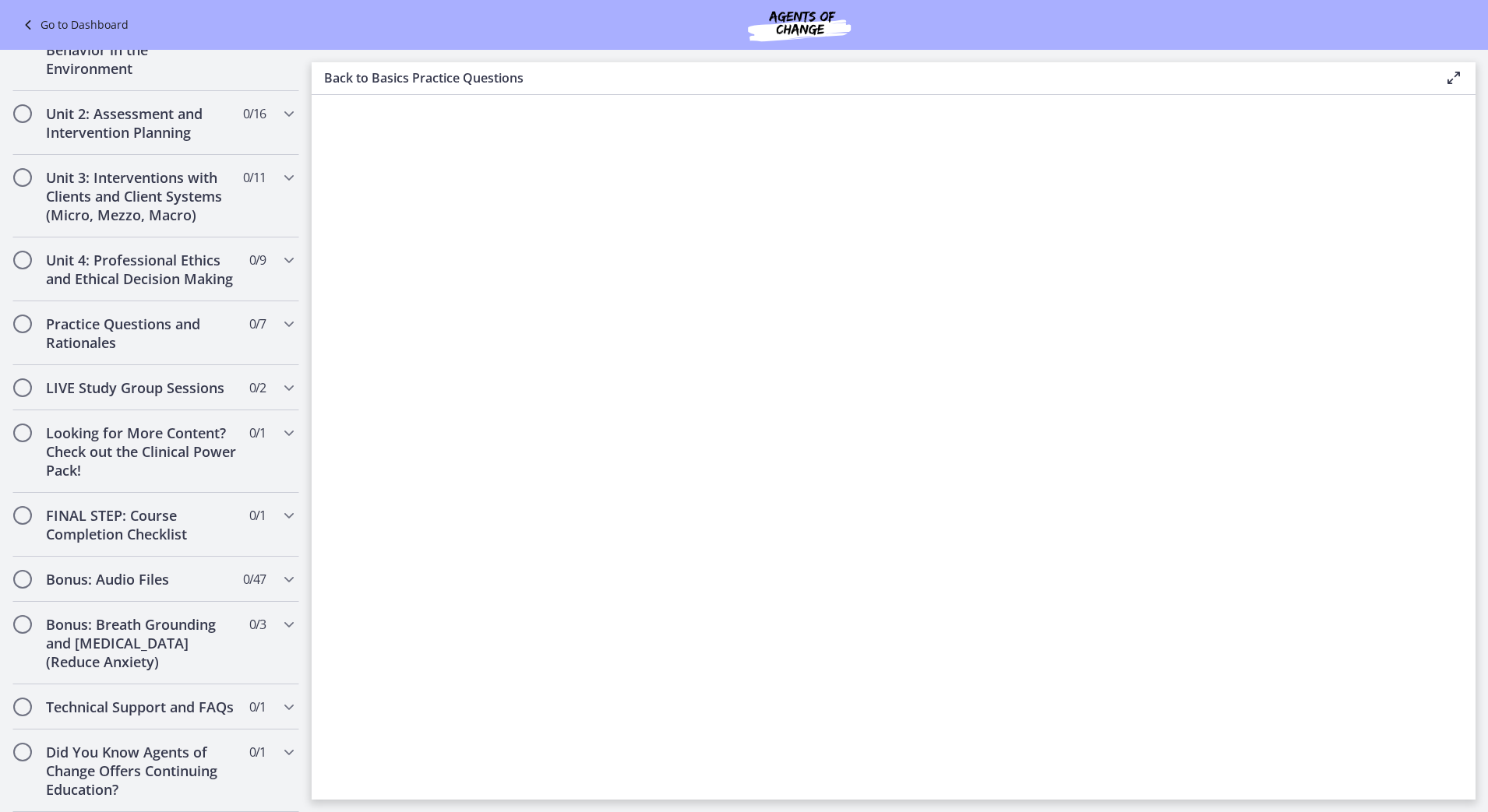
scroll to position [1123, 0]
click at [192, 315] on h2 "Practice Questions and Rationales" at bounding box center [141, 334] width 190 height 38
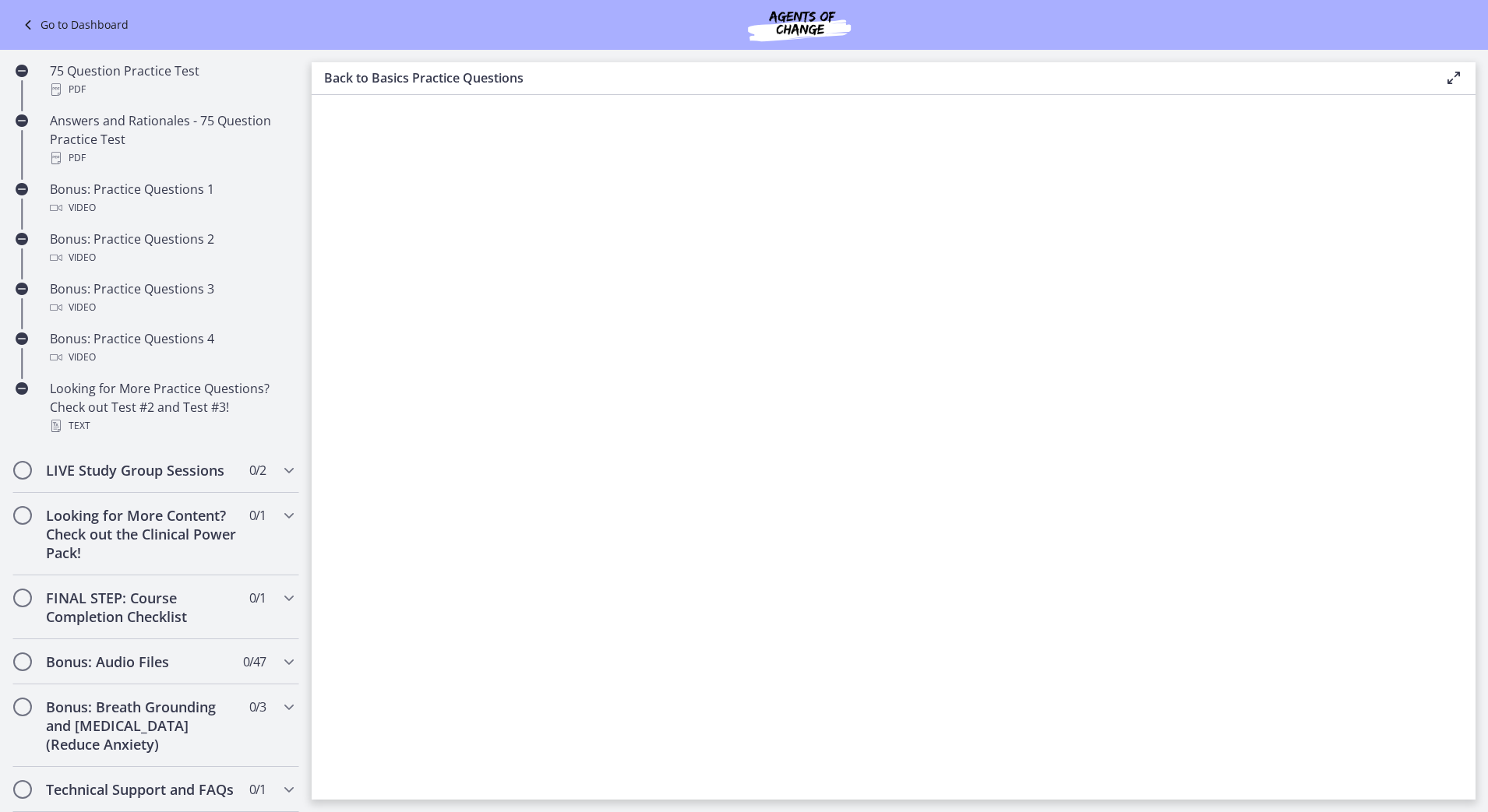
scroll to position [506, 0]
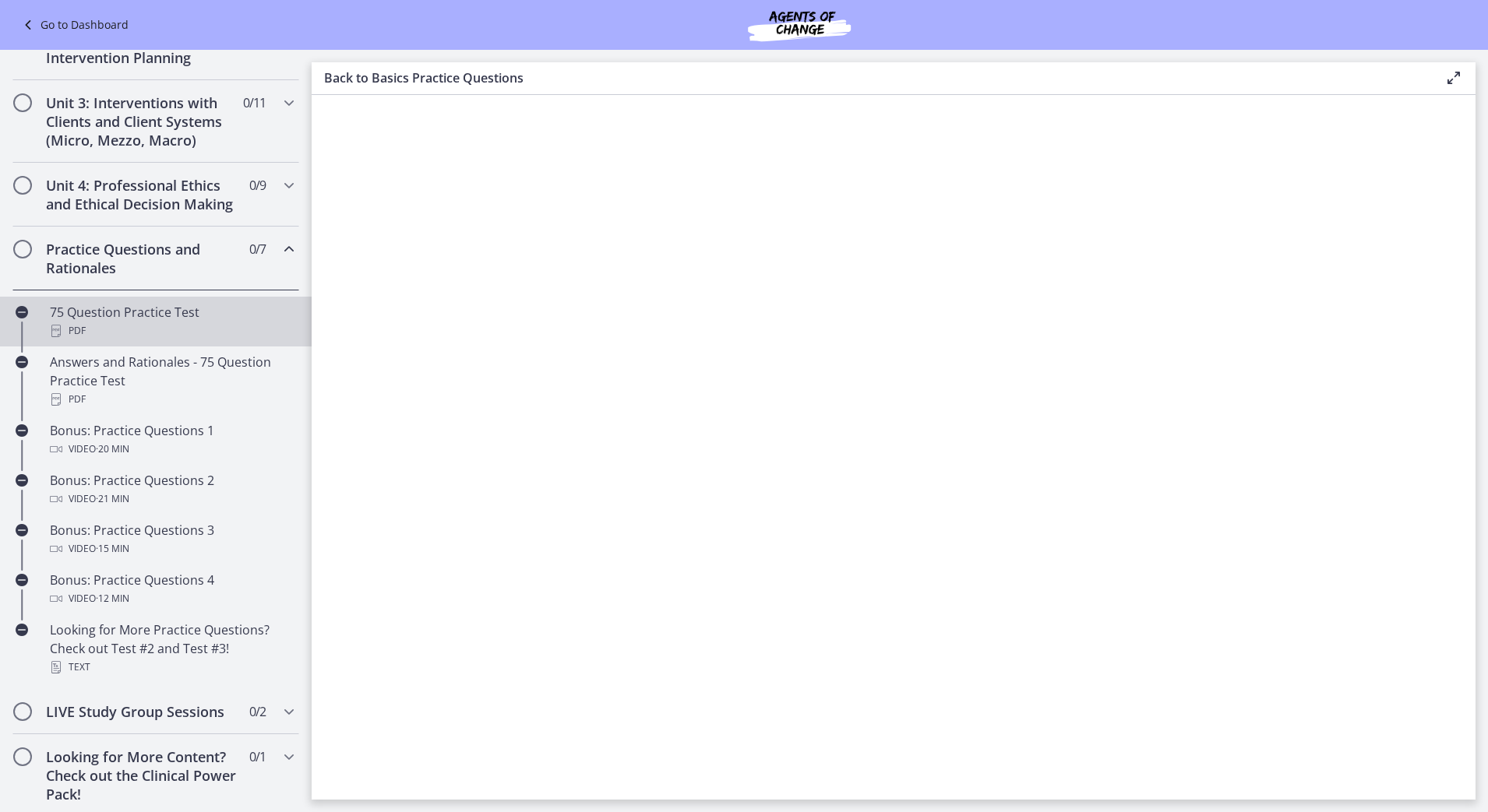
click at [152, 340] on div "75 Question Practice Test PDF" at bounding box center [171, 322] width 243 height 38
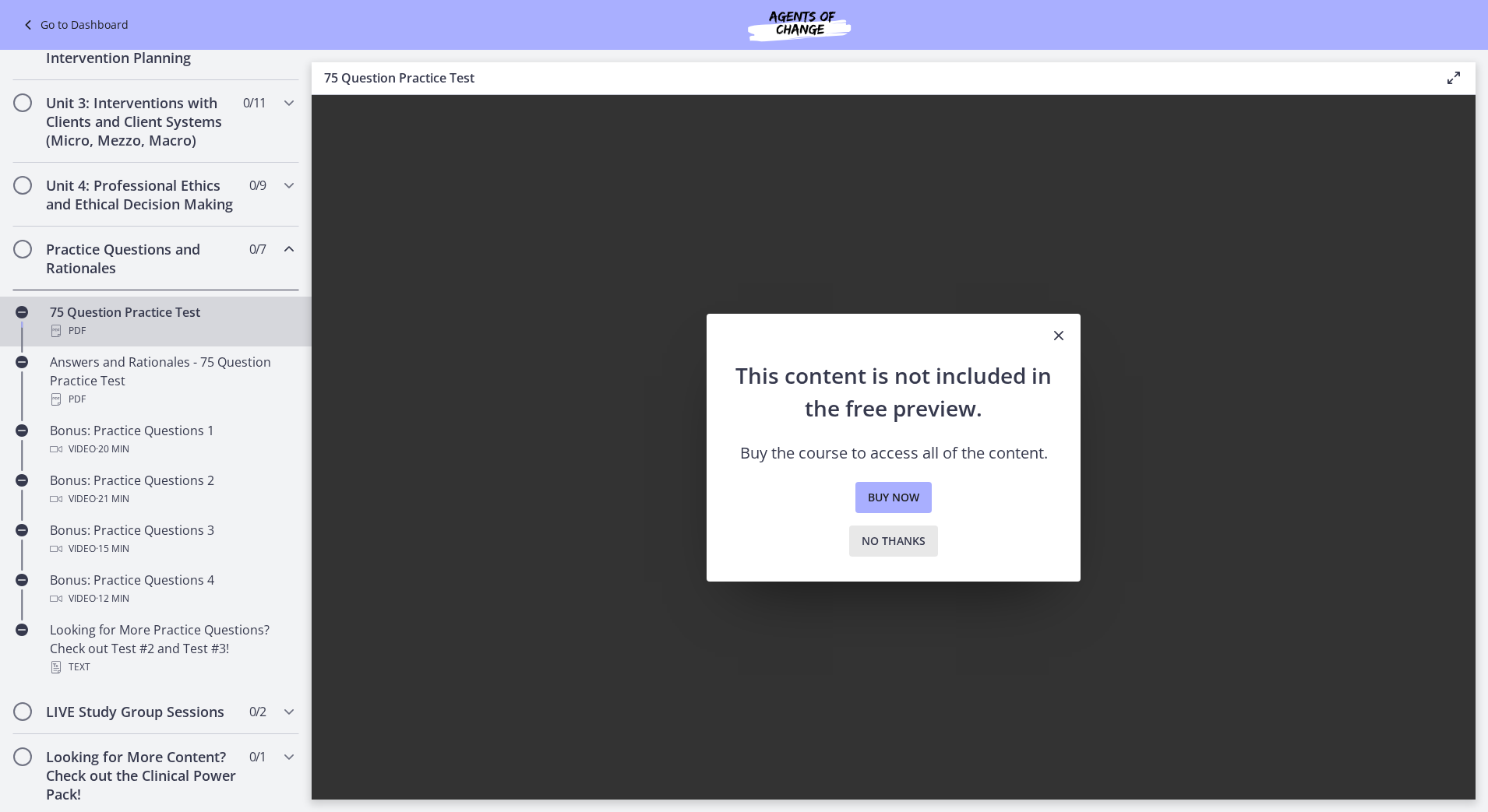
click at [890, 542] on span "No thanks" at bounding box center [893, 542] width 64 height 19
